Goal: Transaction & Acquisition: Purchase product/service

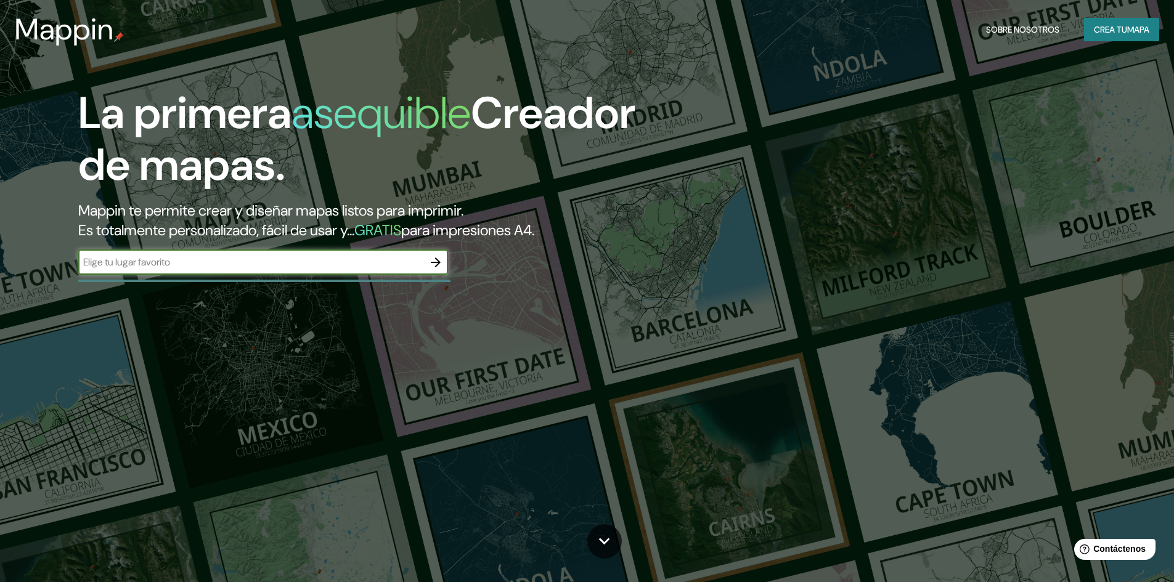
click at [357, 261] on input "text" at bounding box center [250, 262] width 345 height 14
type input "asfasf"
click at [436, 265] on icon "button" at bounding box center [435, 262] width 15 height 15
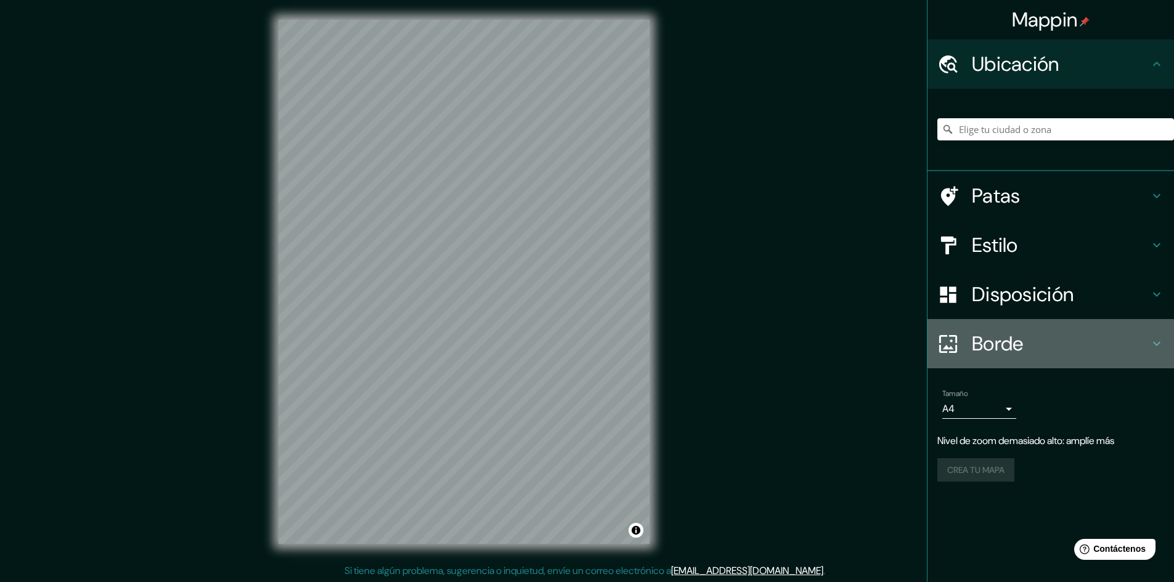
click at [984, 344] on font "Borde" at bounding box center [998, 344] width 52 height 26
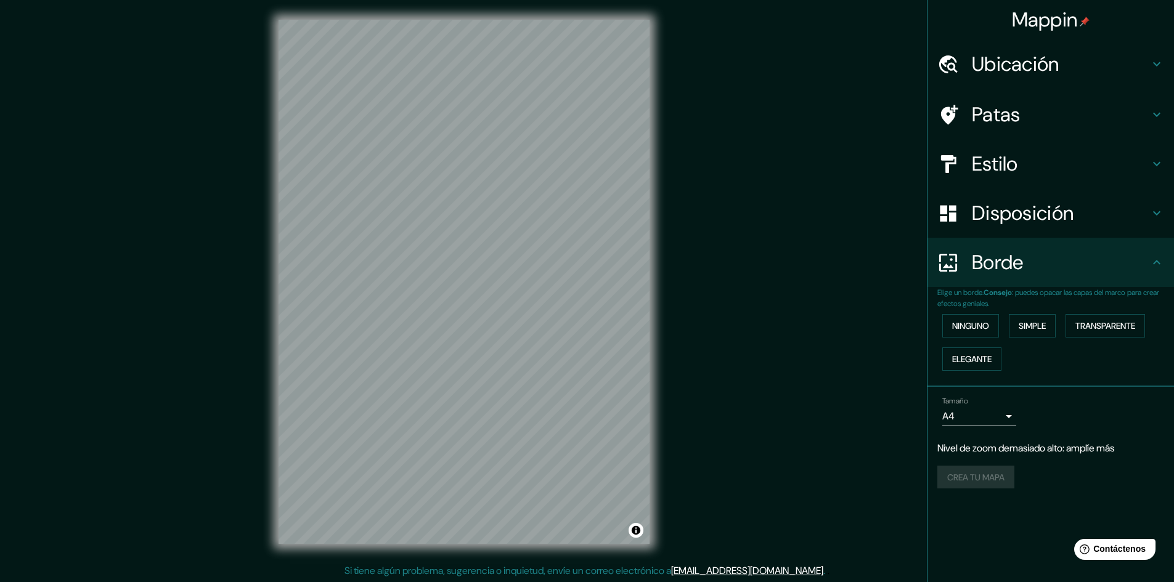
click at [1066, 326] on div "Ninguno Simple Transparente Elegante" at bounding box center [1055, 342] width 237 height 67
click at [1085, 324] on font "Transparente" at bounding box center [1105, 325] width 60 height 11
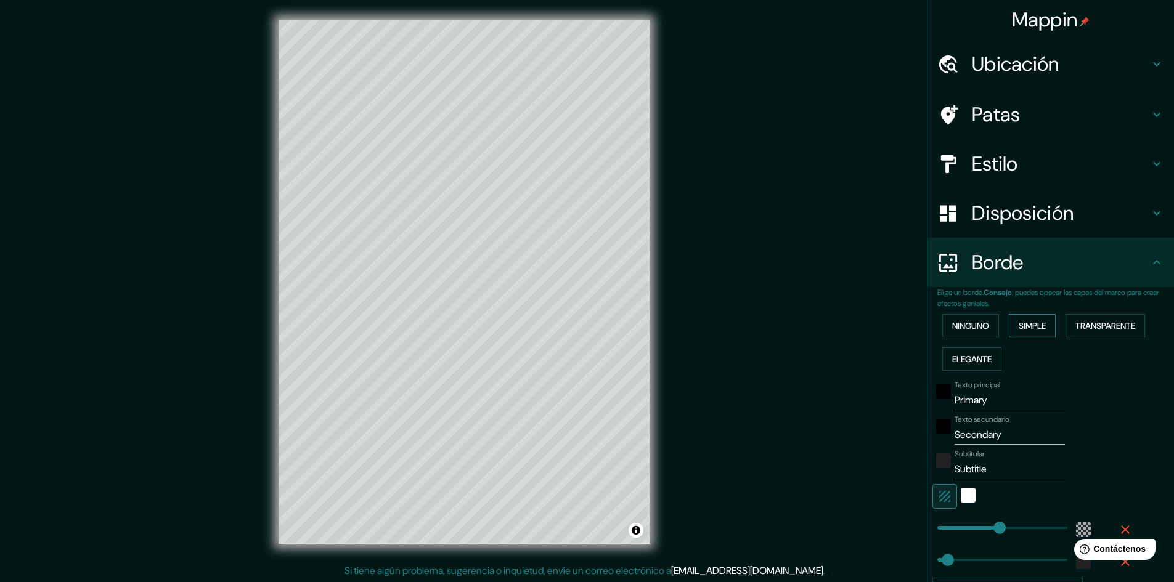
click at [1034, 325] on font "Simple" at bounding box center [1032, 325] width 27 height 11
click at [980, 325] on font "Ninguno" at bounding box center [970, 325] width 37 height 11
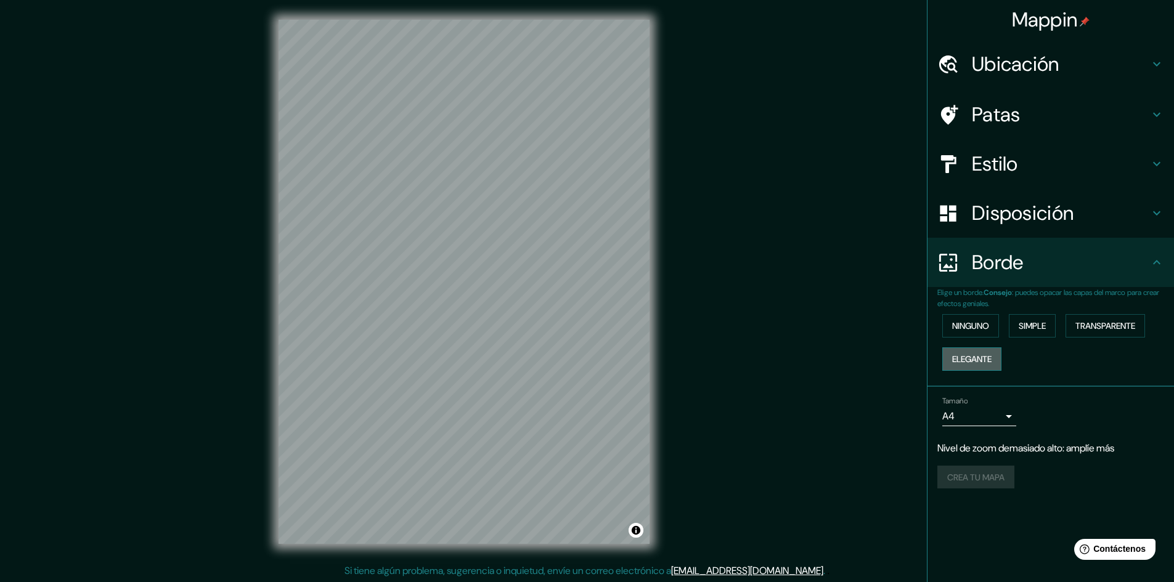
click at [977, 361] on font "Elegante" at bounding box center [971, 359] width 39 height 11
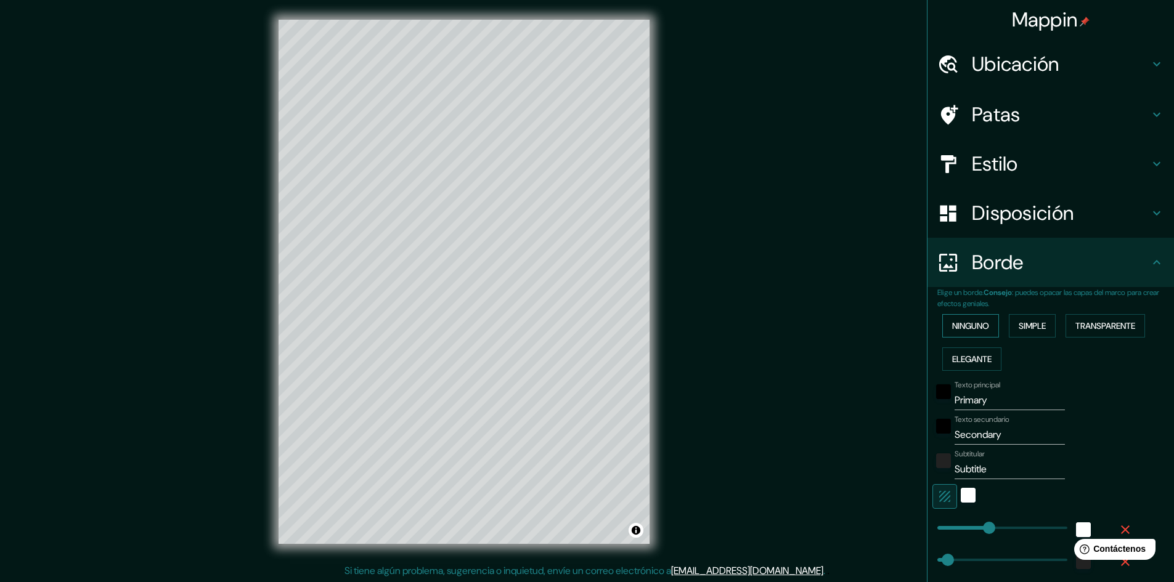
click at [976, 328] on font "Ninguno" at bounding box center [970, 325] width 37 height 11
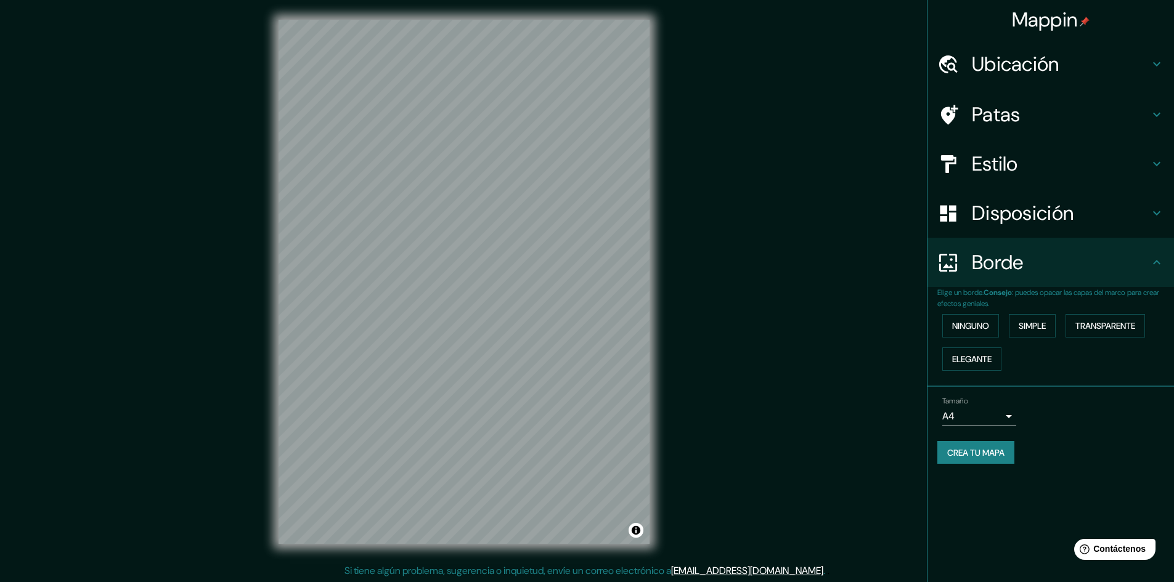
click at [1020, 160] on h4 "Estilo" at bounding box center [1060, 164] width 177 height 25
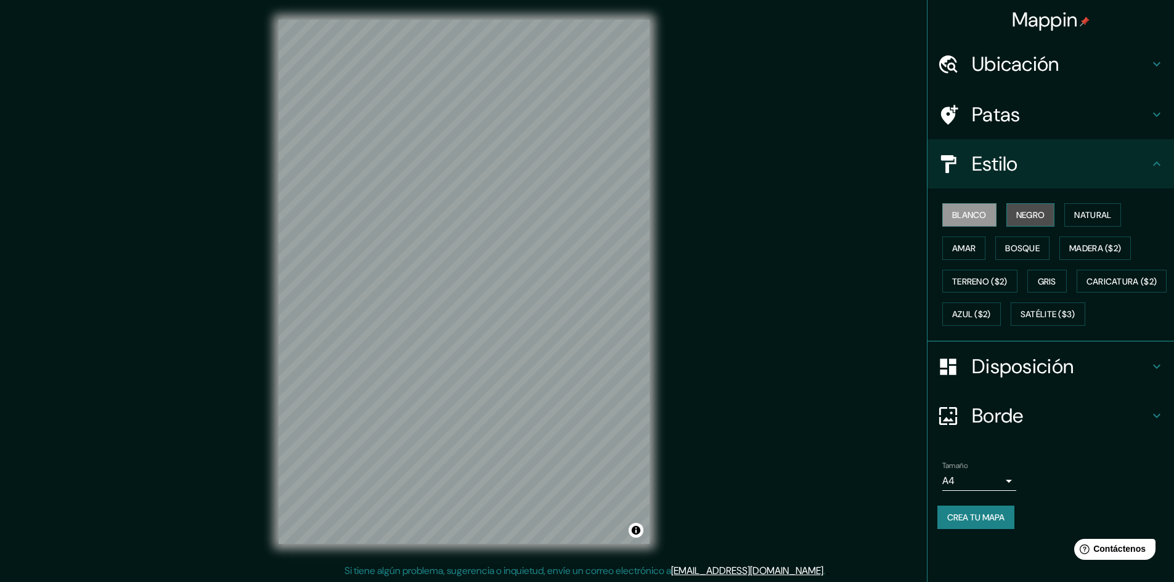
click at [1035, 216] on font "Negro" at bounding box center [1030, 215] width 29 height 11
click at [1087, 217] on font "Natural" at bounding box center [1092, 215] width 37 height 11
click at [1087, 241] on font "Madera ($2)" at bounding box center [1095, 248] width 52 height 16
click at [1034, 247] on font "Bosque" at bounding box center [1022, 248] width 35 height 11
click at [1075, 244] on font "Madera ($2)" at bounding box center [1095, 248] width 52 height 11
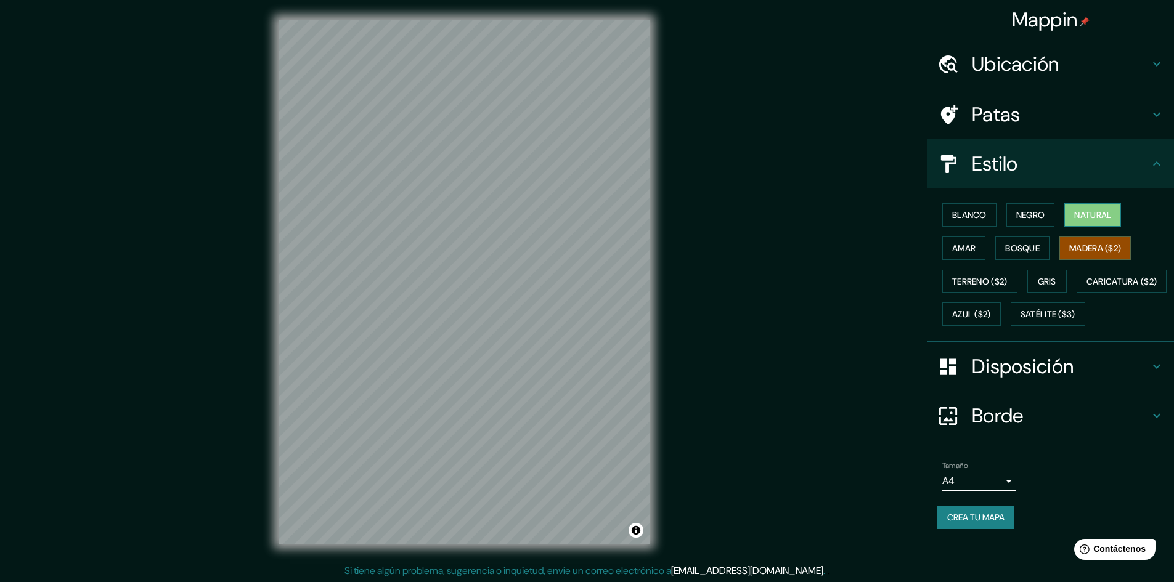
click at [1068, 216] on button "Natural" at bounding box center [1092, 214] width 57 height 23
click at [973, 250] on font "Amar" at bounding box center [963, 248] width 23 height 11
click at [1075, 216] on button "Natural" at bounding box center [1092, 214] width 57 height 23
click at [982, 284] on font "Terreno ($2)" at bounding box center [979, 281] width 55 height 11
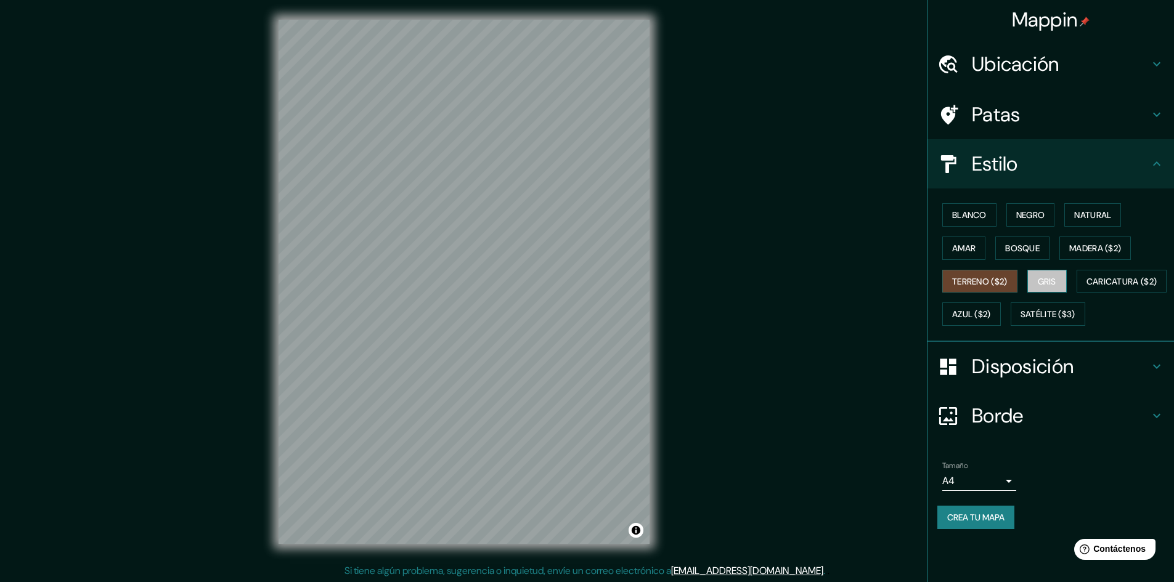
click at [1047, 278] on font "Gris" at bounding box center [1047, 281] width 18 height 11
click at [1087, 287] on font "Caricatura ($2)" at bounding box center [1122, 281] width 71 height 11
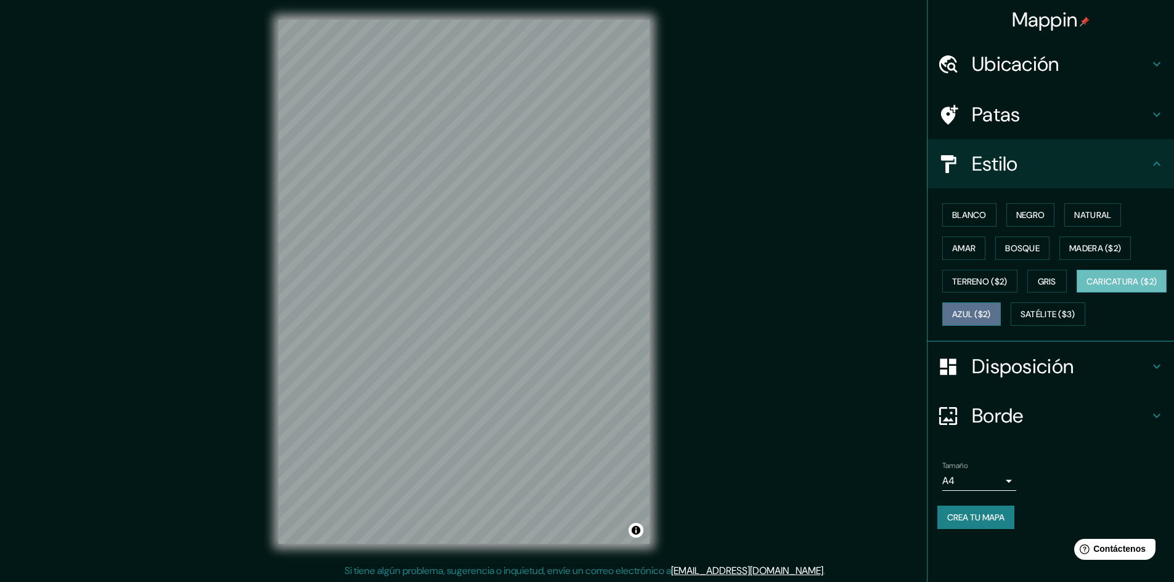
click at [991, 310] on font "Azul ($2)" at bounding box center [971, 314] width 39 height 11
click at [1021, 320] on font "Satélite ($3)" at bounding box center [1048, 314] width 55 height 11
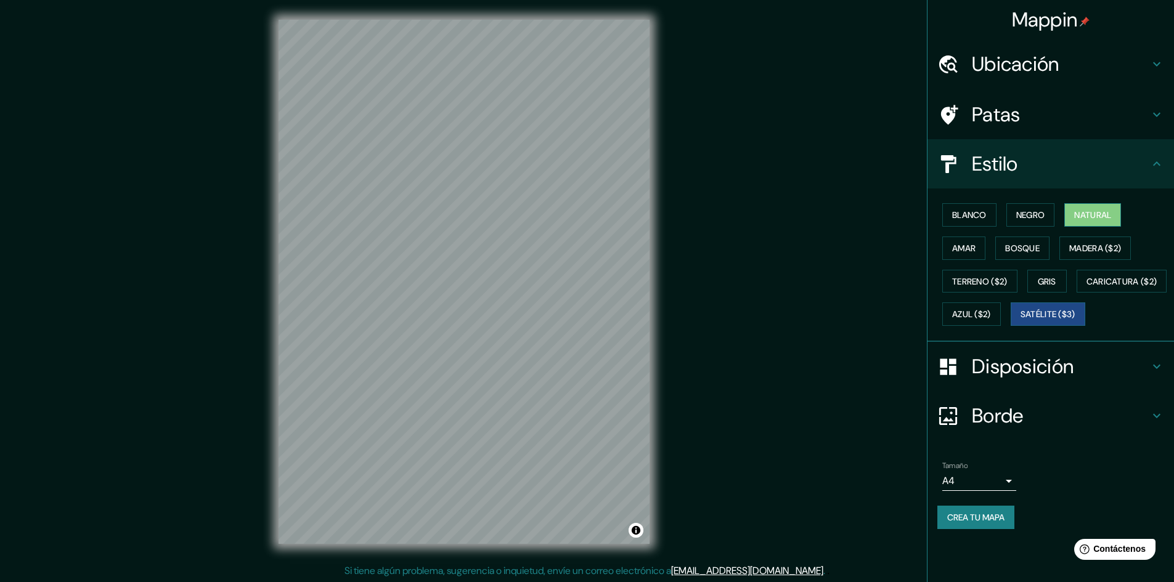
click at [1090, 224] on button "Natural" at bounding box center [1092, 214] width 57 height 23
click at [1027, 126] on h4 "Patas" at bounding box center [1060, 114] width 177 height 25
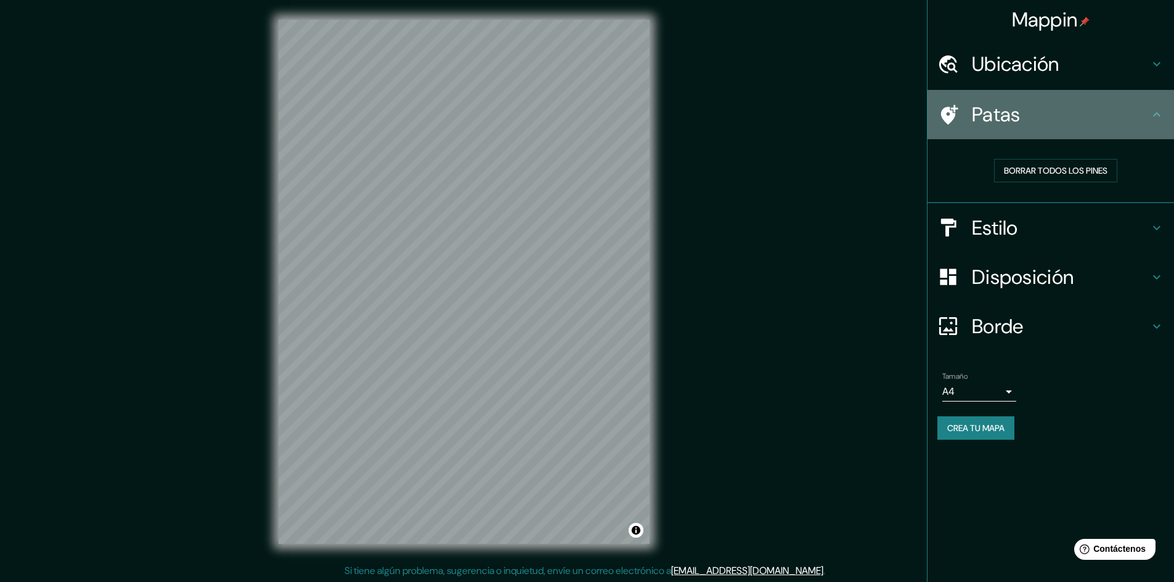
click at [1027, 126] on h4 "Patas" at bounding box center [1060, 114] width 177 height 25
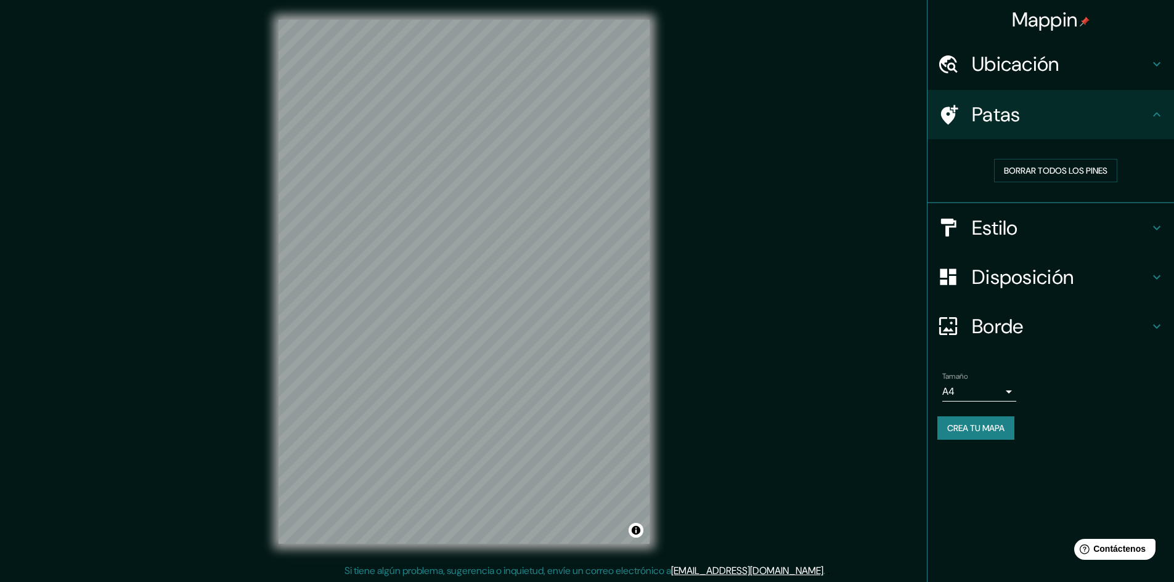
click at [1037, 278] on font "Disposición" at bounding box center [1023, 277] width 102 height 26
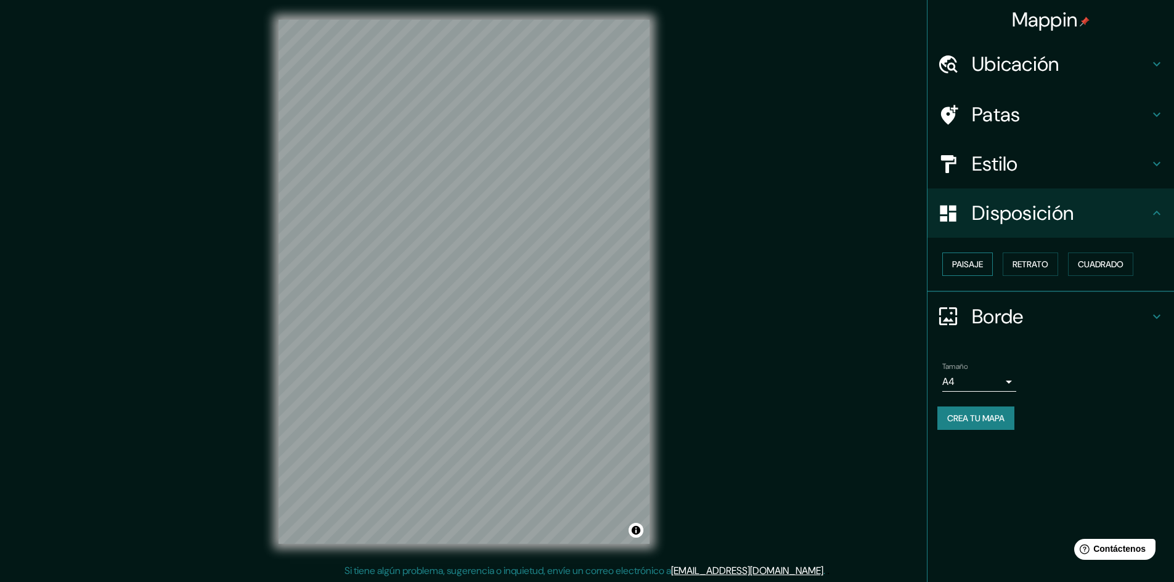
click at [969, 266] on font "Paisaje" at bounding box center [967, 264] width 31 height 11
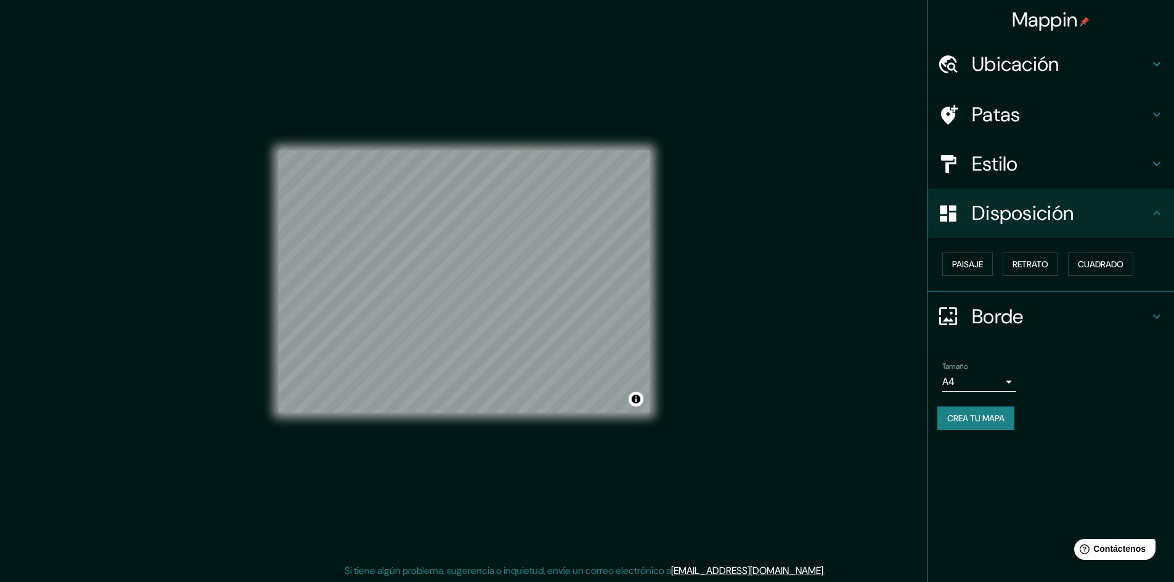
click at [982, 390] on body "Mappin Ubicación Patas Estilo Disposición Paisaje Retrato Cuadrado Borde Elige …" at bounding box center [587, 291] width 1174 height 582
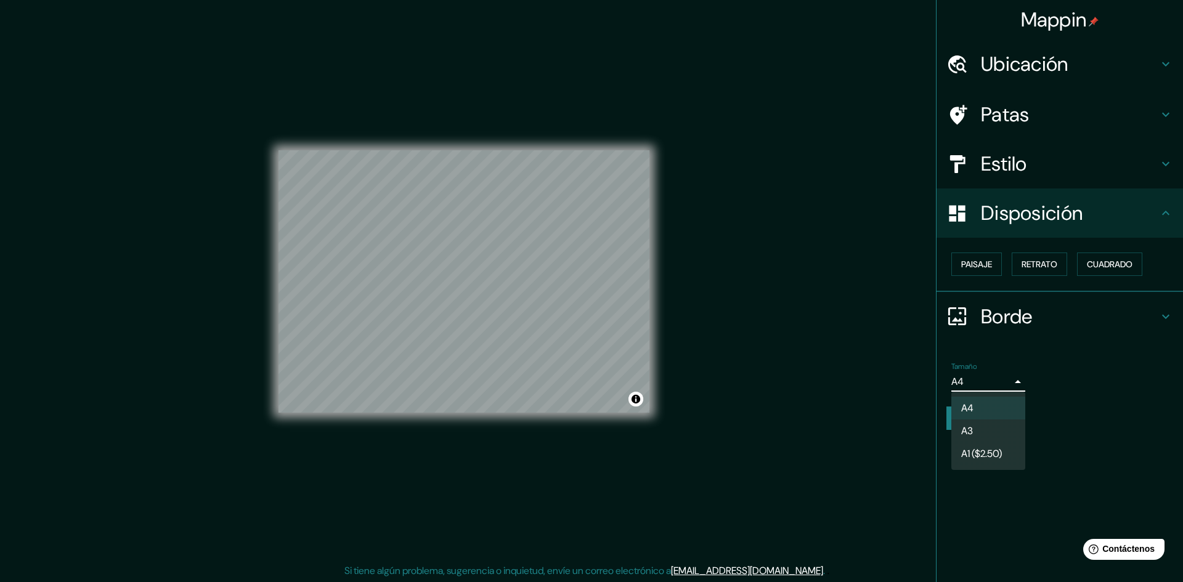
click at [984, 426] on li "A3" at bounding box center [989, 431] width 74 height 23
type input "a4"
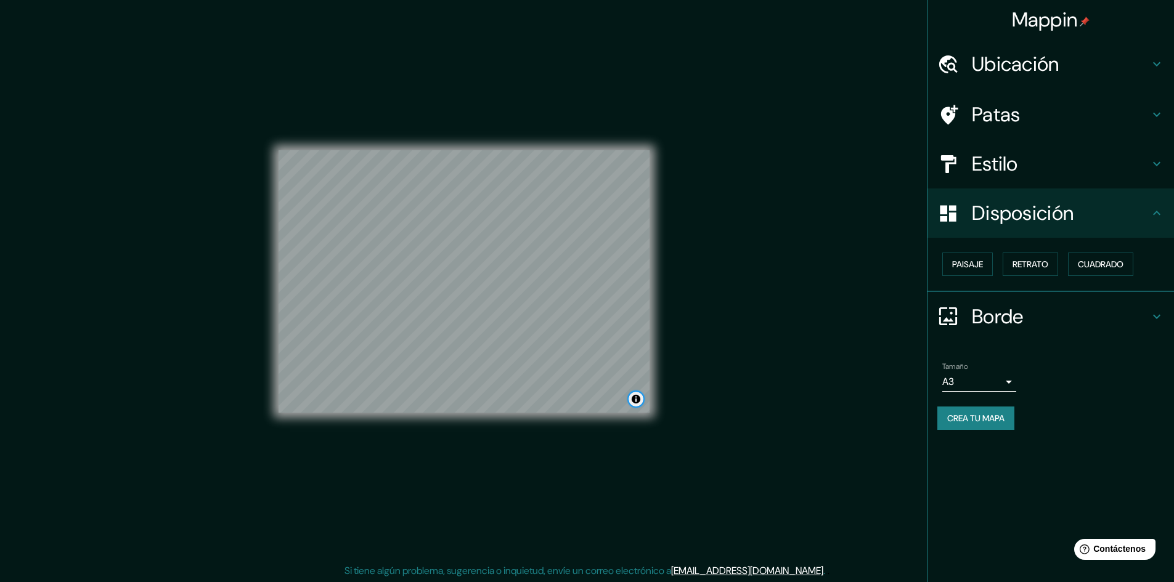
click at [633, 398] on button "Activar o desactivar atribución" at bounding box center [636, 399] width 15 height 15
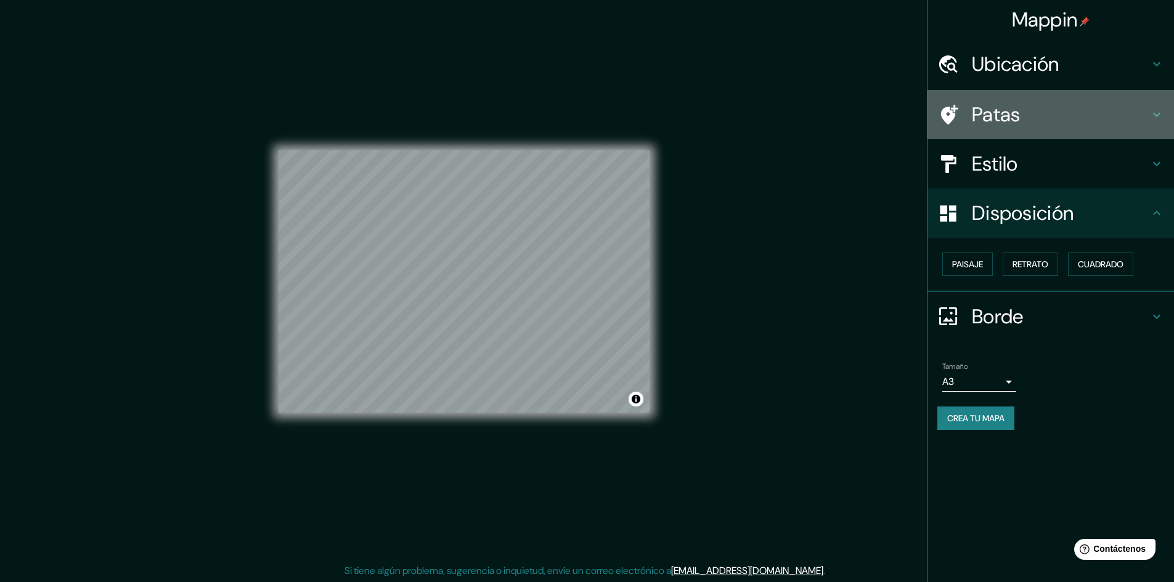
click at [1057, 125] on h4 "Patas" at bounding box center [1060, 114] width 177 height 25
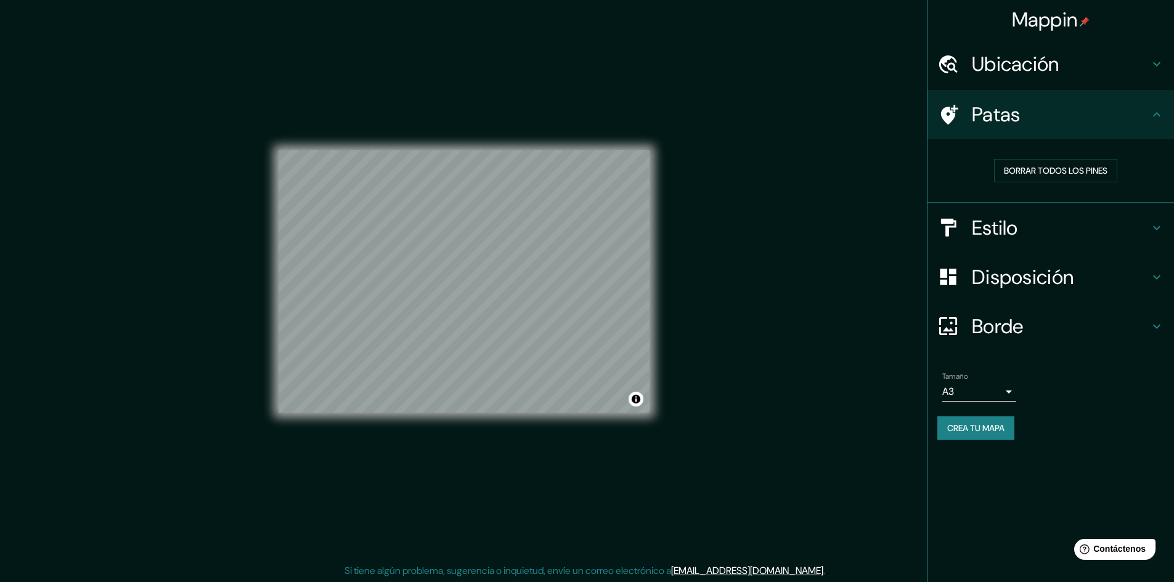
scroll to position [1, 0]
click at [574, 455] on div "© Mapbox © OpenStreetMap Mejorar este mapa" at bounding box center [464, 280] width 371 height 524
click at [1056, 176] on font "Borrar todos los pines" at bounding box center [1056, 170] width 104 height 11
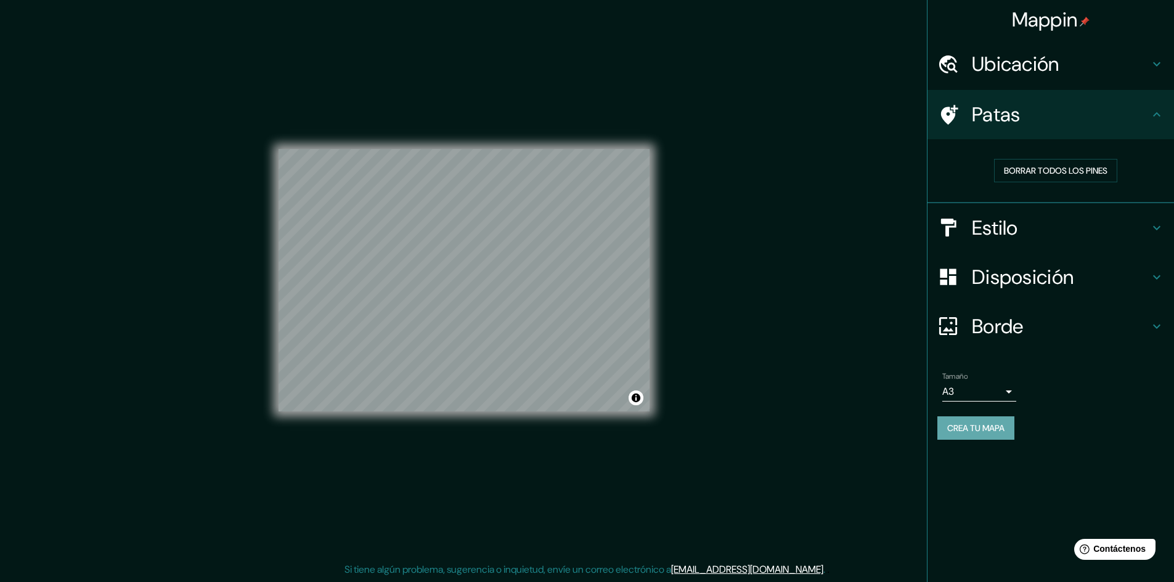
click at [969, 434] on font "Crea tu mapa" at bounding box center [975, 428] width 57 height 16
click at [985, 434] on font "Crea tu mapa" at bounding box center [975, 428] width 57 height 16
click at [988, 425] on font "Crea tu mapa" at bounding box center [975, 428] width 57 height 11
click at [1049, 279] on font "Disposición" at bounding box center [1023, 277] width 102 height 26
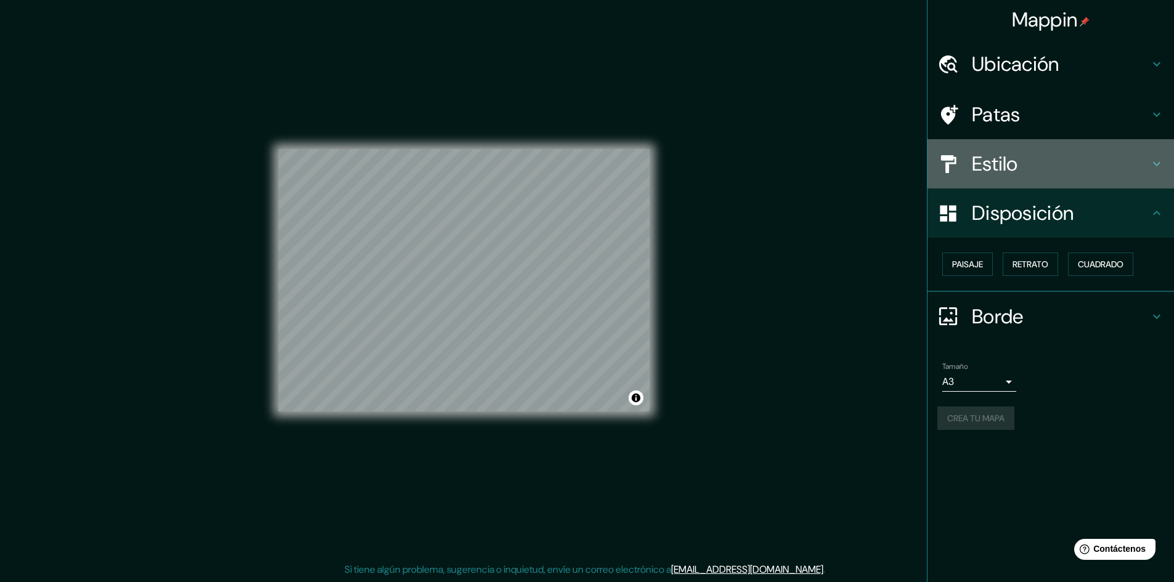
click at [1012, 163] on font "Estilo" at bounding box center [995, 164] width 46 height 26
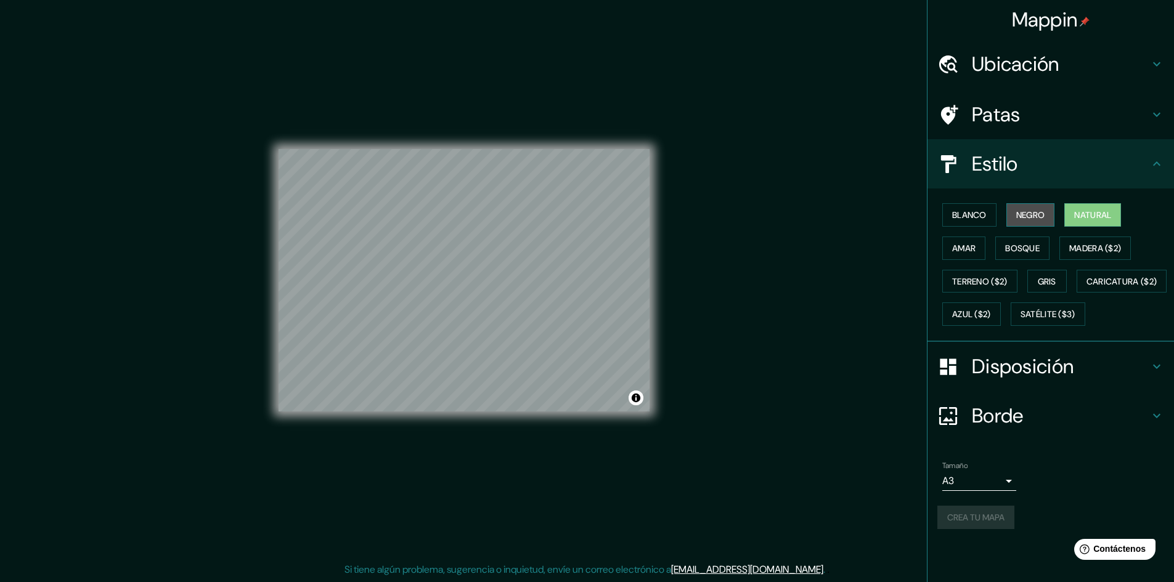
click at [1035, 218] on font "Negro" at bounding box center [1030, 215] width 29 height 11
click at [982, 219] on font "Blanco" at bounding box center [969, 215] width 35 height 11
click at [1086, 219] on font "Natural" at bounding box center [1092, 215] width 37 height 11
click at [1043, 285] on font "Gris" at bounding box center [1047, 281] width 18 height 11
click at [1091, 219] on font "Natural" at bounding box center [1092, 215] width 37 height 11
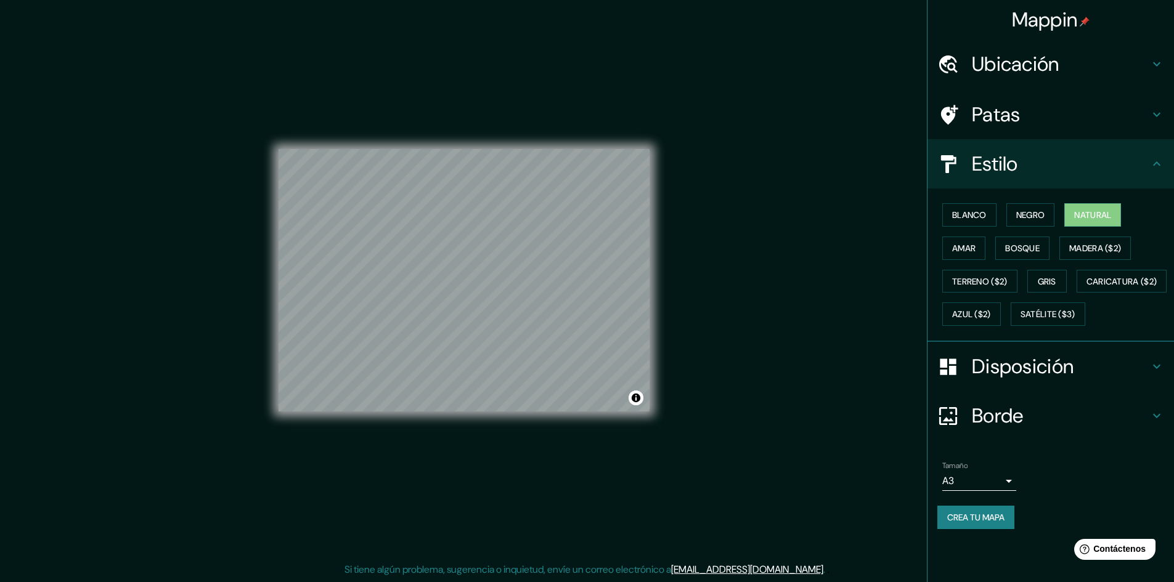
click at [717, 264] on div "Mappin Ubicación Patas Estilo Blanco Negro Natural Amar Bosque Madera ($2) Terr…" at bounding box center [587, 291] width 1174 height 584
click at [997, 526] on font "Crea tu mapa" at bounding box center [975, 518] width 57 height 16
click at [998, 523] on font "Crea tu mapa" at bounding box center [975, 517] width 57 height 11
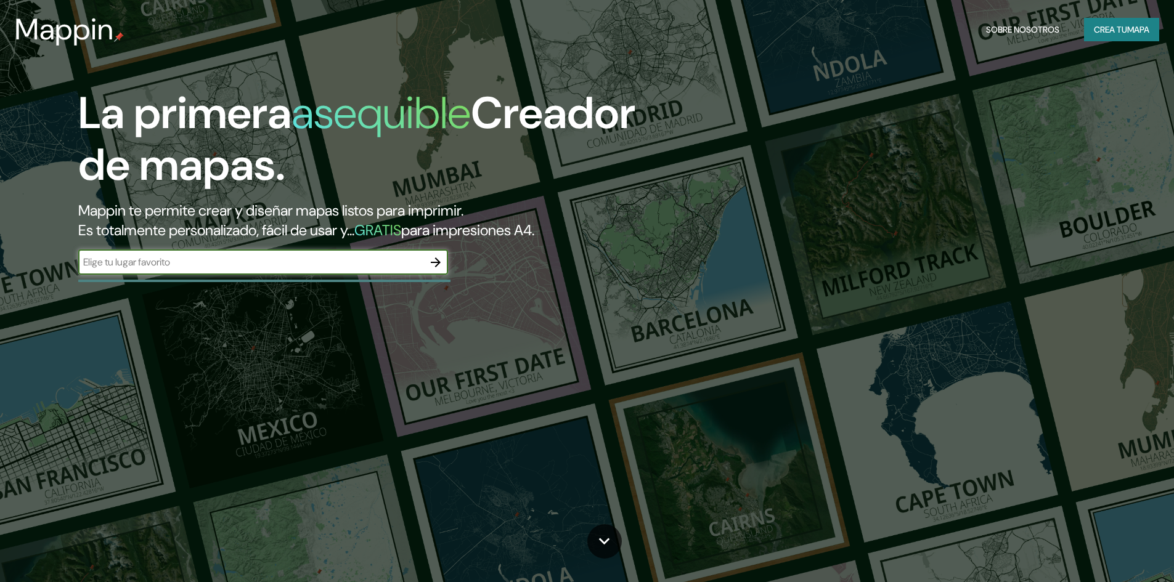
drag, startPoint x: 408, startPoint y: 267, endPoint x: 418, endPoint y: 265, distance: 10.0
click at [408, 267] on input "text" at bounding box center [250, 262] width 345 height 14
type input "sv<sfv"
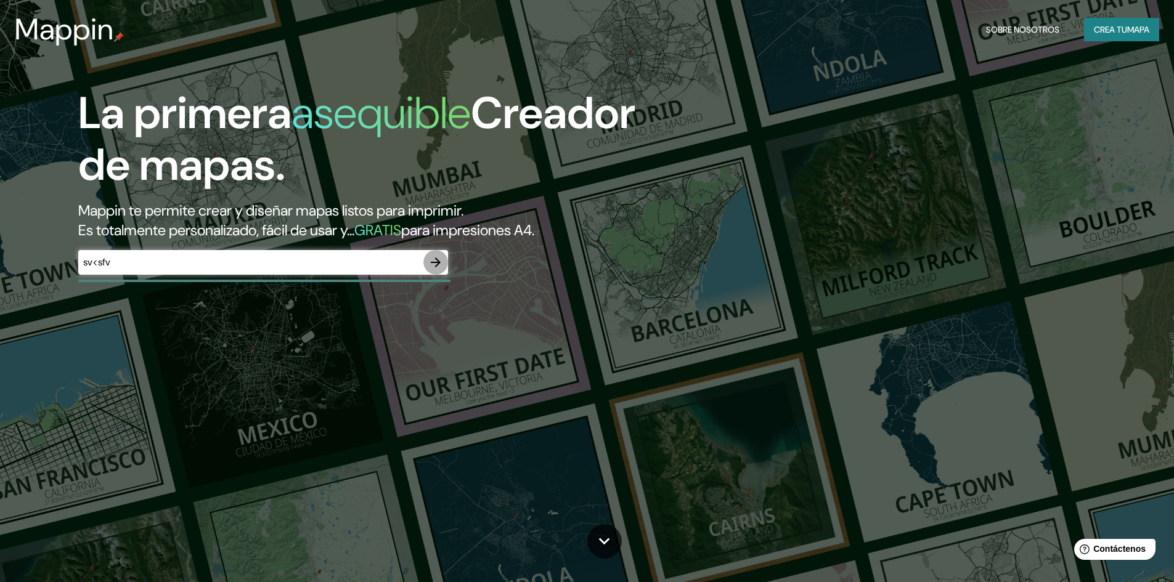
click at [440, 265] on icon "button" at bounding box center [435, 262] width 15 height 15
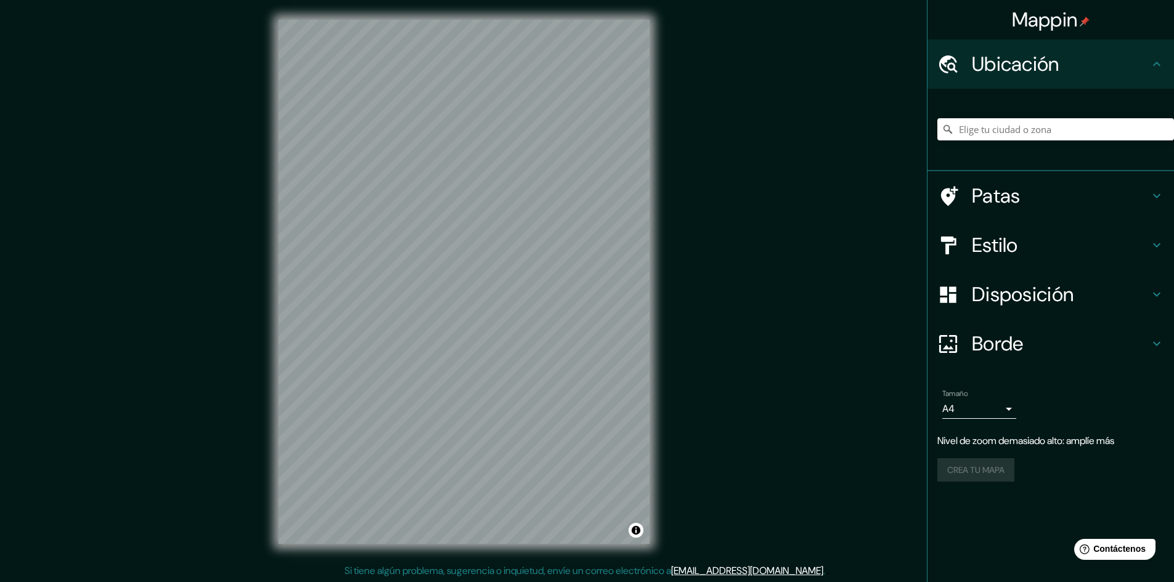
click at [1029, 247] on h4 "Estilo" at bounding box center [1060, 245] width 177 height 25
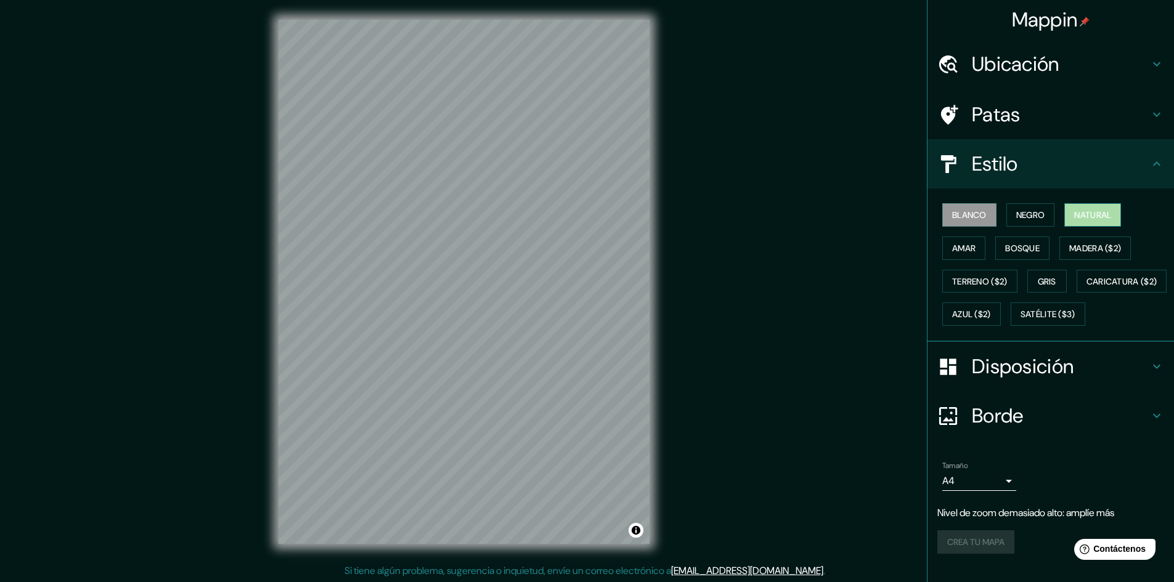
click at [1095, 216] on font "Natural" at bounding box center [1092, 215] width 37 height 11
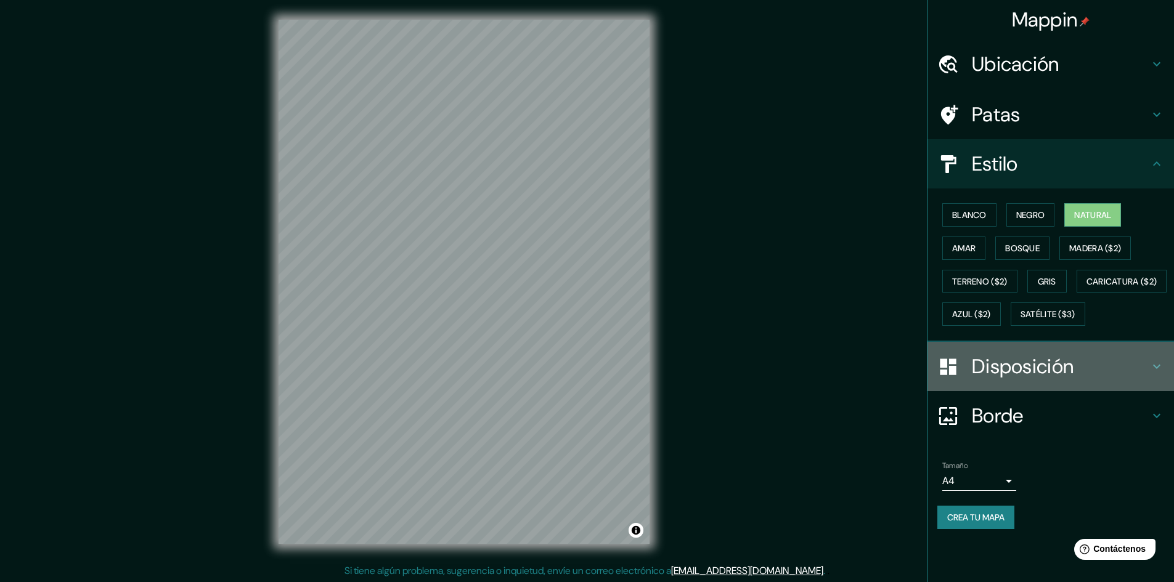
click at [1022, 380] on font "Disposición" at bounding box center [1023, 367] width 102 height 26
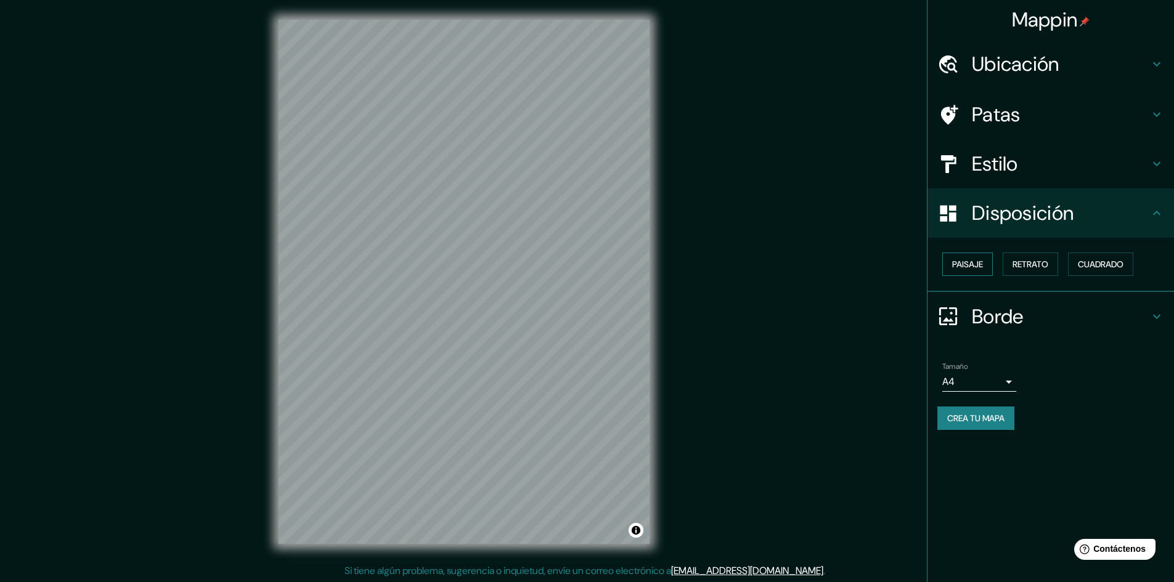
click at [982, 264] on font "Paisaje" at bounding box center [967, 264] width 31 height 11
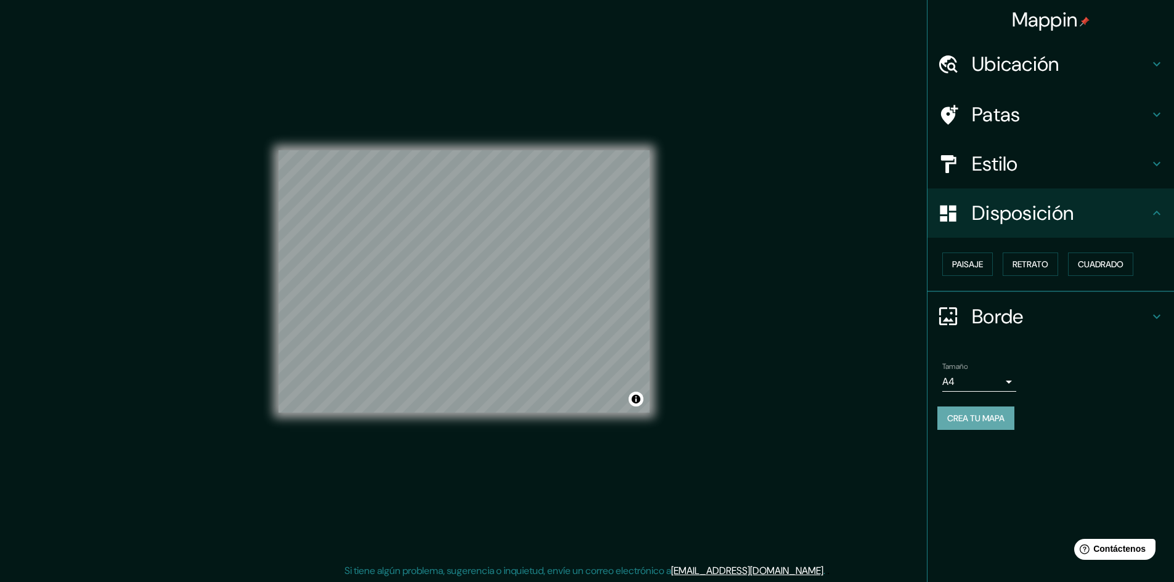
click at [990, 426] on font "Crea tu mapa" at bounding box center [975, 418] width 57 height 16
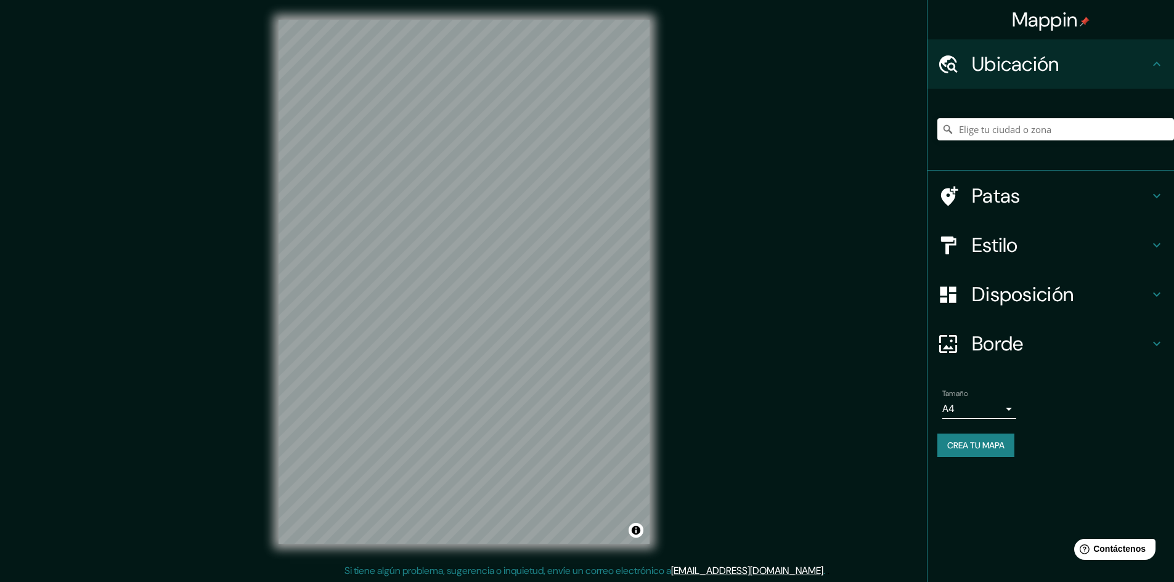
click at [1005, 404] on body "Mappin Ubicación Patas Estilo Disposición Borde Elige un borde. Consejo : puede…" at bounding box center [587, 291] width 1174 height 582
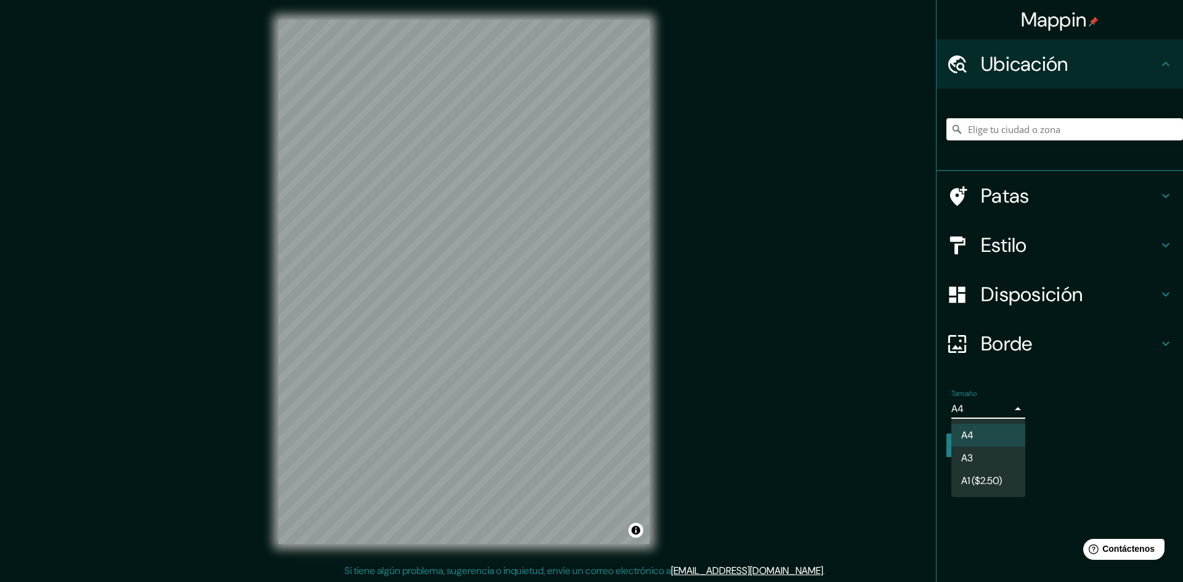
click at [988, 460] on li "A3" at bounding box center [989, 458] width 74 height 23
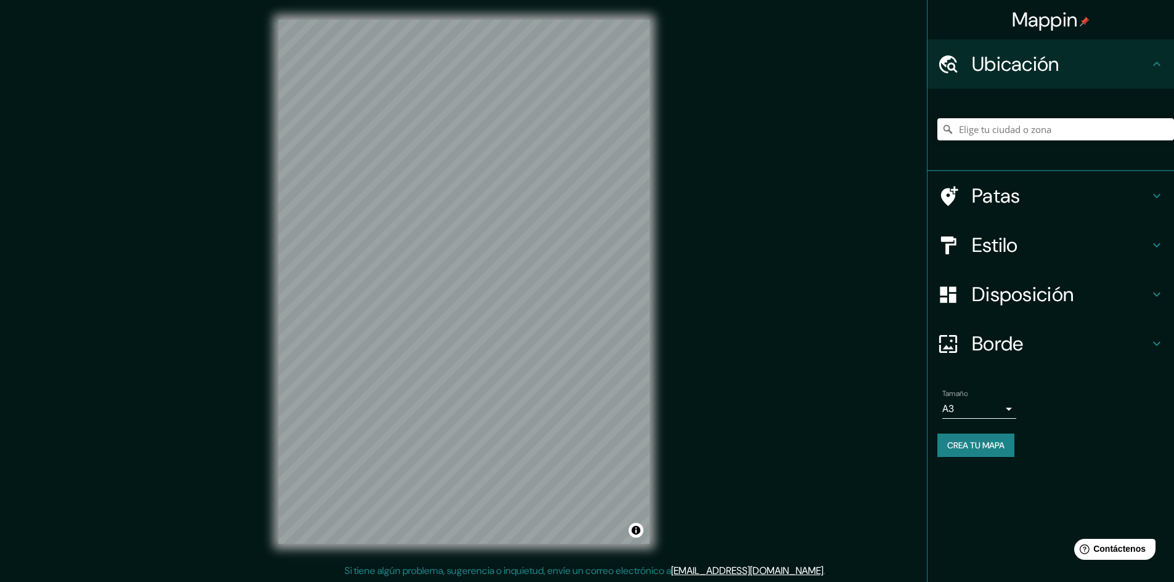
click at [1087, 346] on h4 "Borde" at bounding box center [1060, 344] width 177 height 25
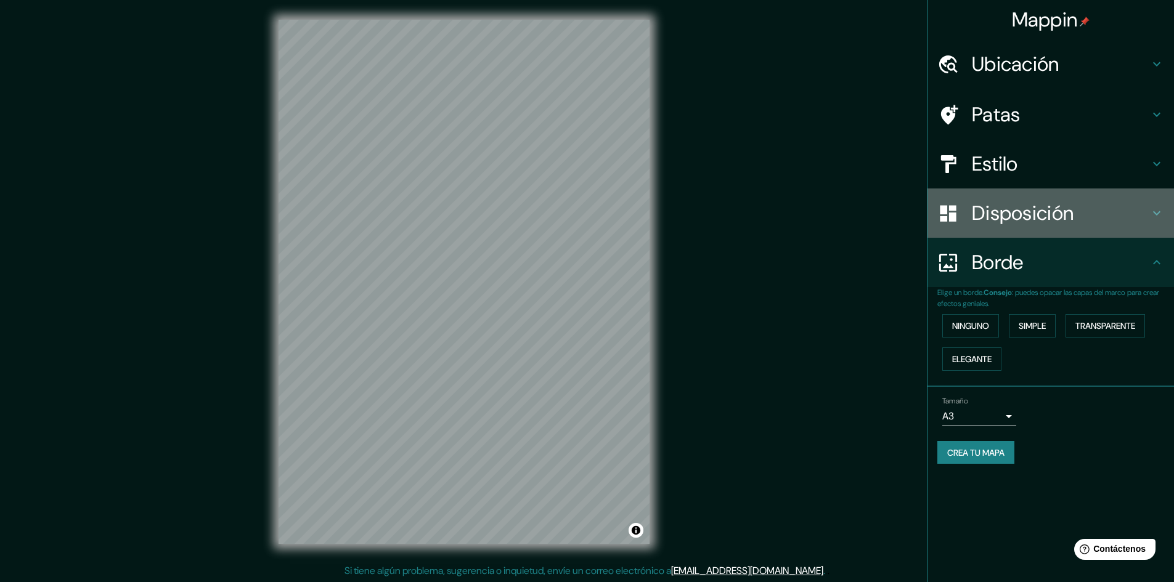
click at [1079, 205] on h4 "Disposición" at bounding box center [1060, 213] width 177 height 25
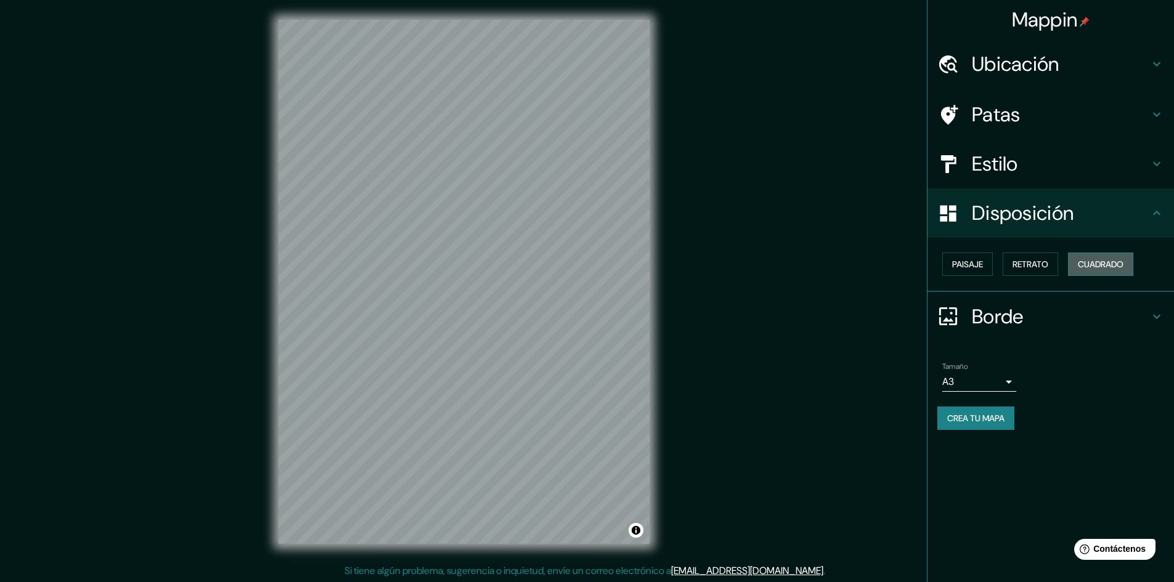
click at [1099, 261] on font "Cuadrado" at bounding box center [1101, 264] width 46 height 11
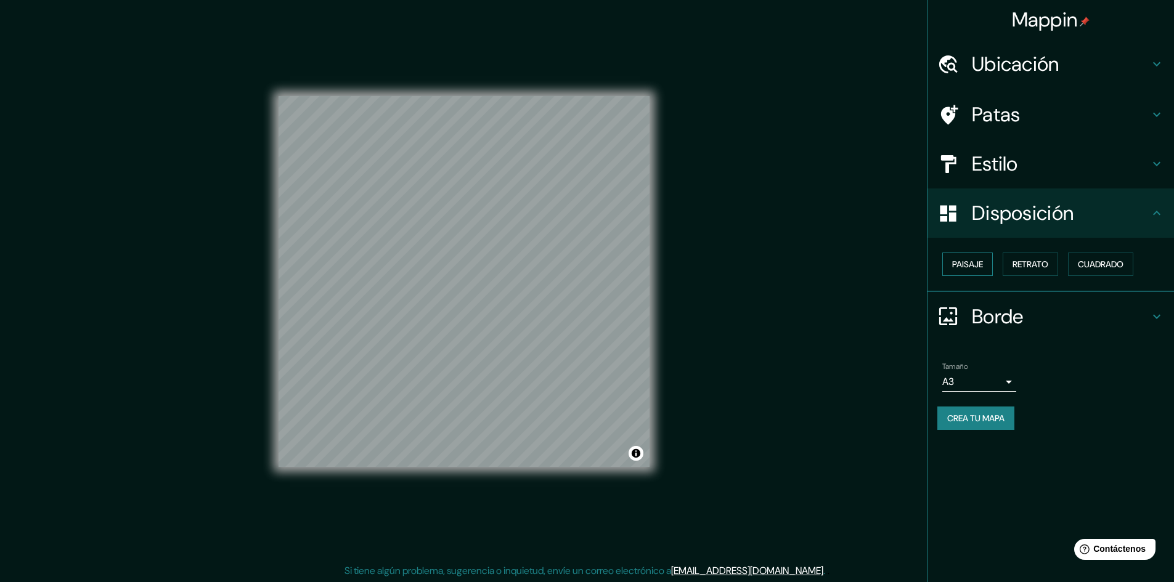
click at [976, 263] on font "Paisaje" at bounding box center [967, 264] width 31 height 11
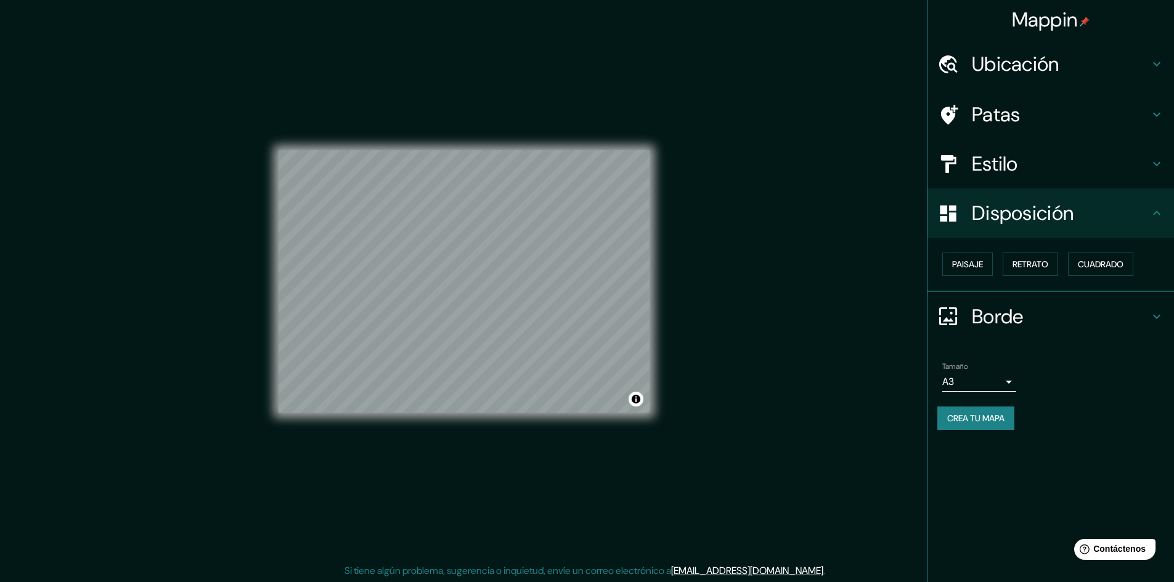
click at [1051, 155] on h4 "Estilo" at bounding box center [1060, 164] width 177 height 25
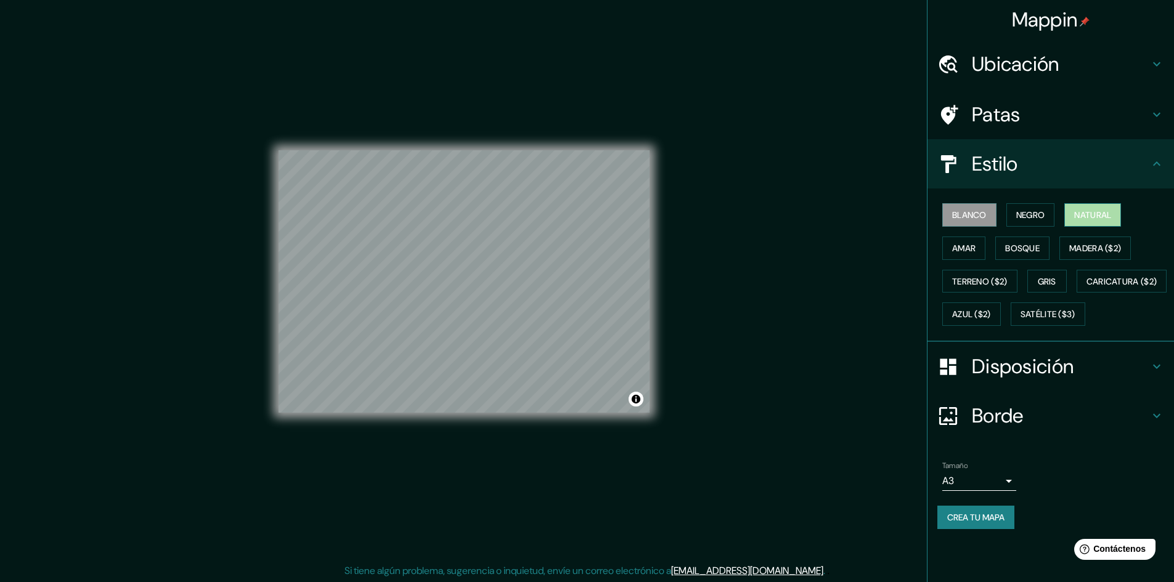
click at [1106, 219] on font "Natural" at bounding box center [1092, 215] width 37 height 11
click at [977, 526] on font "Crea tu mapa" at bounding box center [975, 518] width 57 height 16
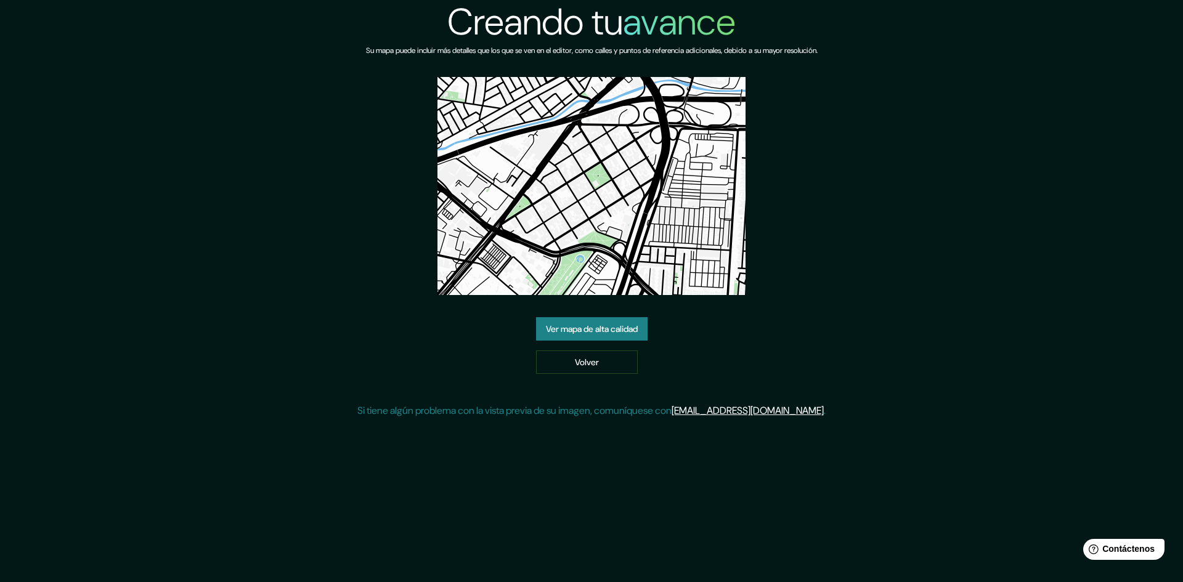
click at [597, 333] on font "Ver mapa de alta calidad" at bounding box center [592, 329] width 92 height 11
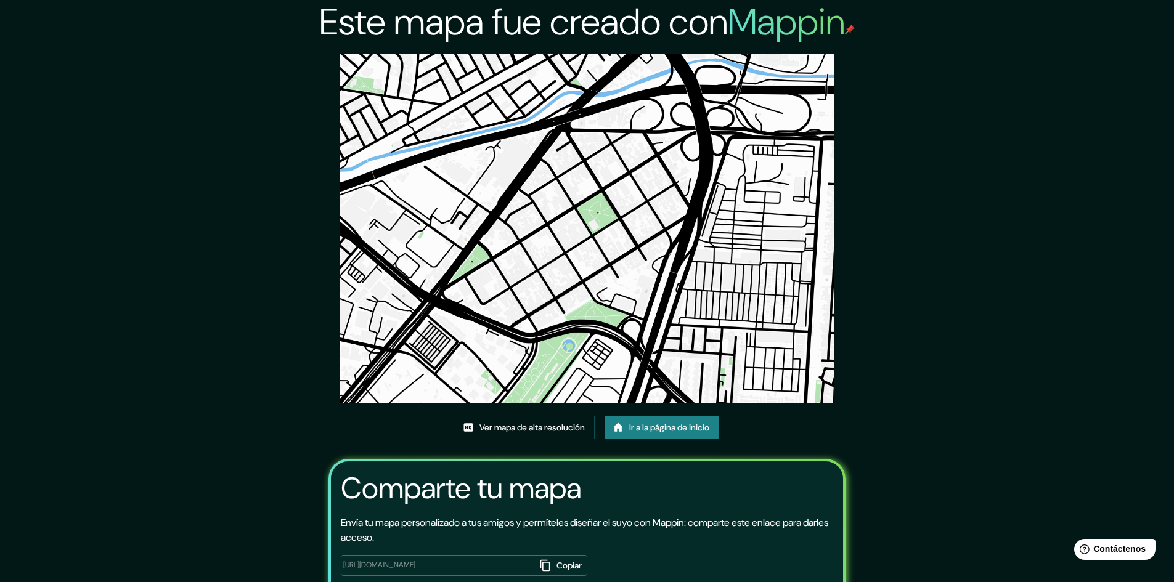
click at [658, 237] on img at bounding box center [587, 228] width 494 height 349
